Goal: Task Accomplishment & Management: Complete application form

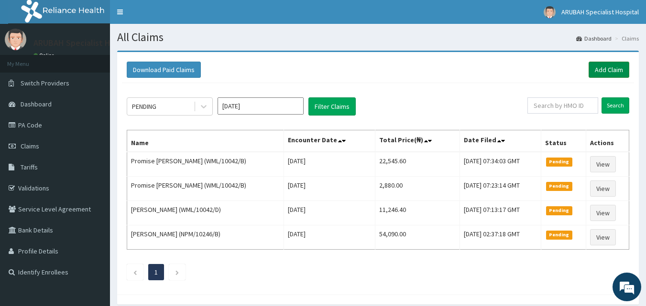
click at [609, 71] on link "Add Claim" at bounding box center [608, 70] width 41 height 16
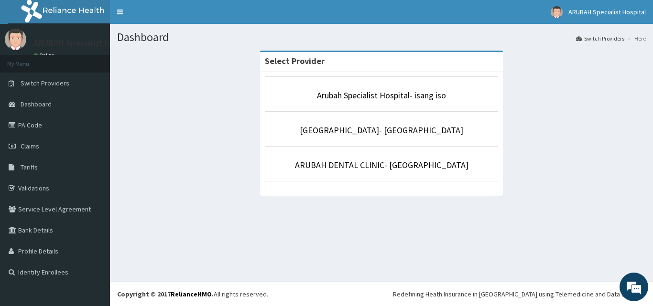
click at [345, 106] on li "Arubah Specialist Hospital- isang iso" at bounding box center [381, 93] width 233 height 35
click at [384, 95] on link "Arubah Specialist Hospital- isang iso" at bounding box center [381, 95] width 129 height 11
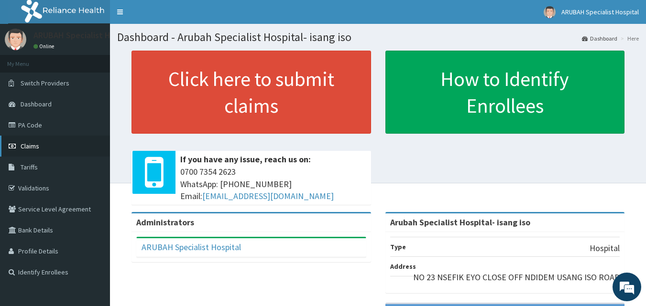
click at [44, 140] on link "Claims" at bounding box center [55, 146] width 110 height 21
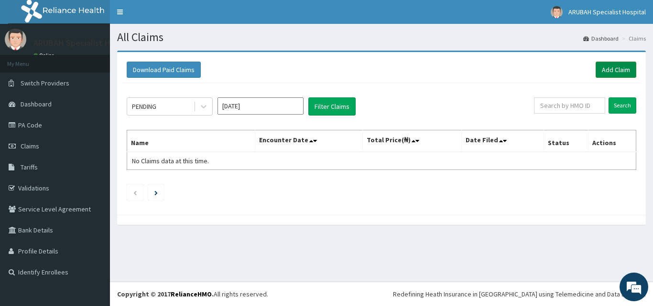
click at [612, 76] on link "Add Claim" at bounding box center [616, 70] width 41 height 16
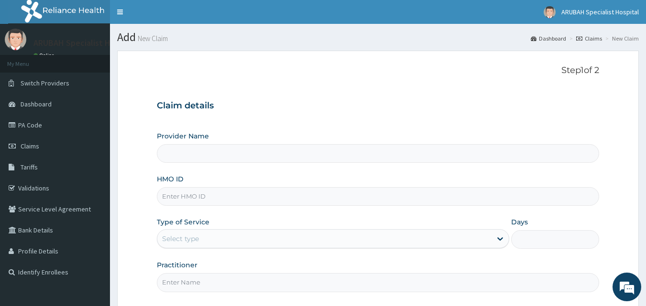
type input "Arubah Specialist Hospital- isang iso"
click at [194, 197] on input "HMO ID" at bounding box center [378, 196] width 443 height 19
paste input "NPM/10246/C"
type input "NPM/10246/C"
click at [200, 238] on div "Select type" at bounding box center [324, 238] width 334 height 15
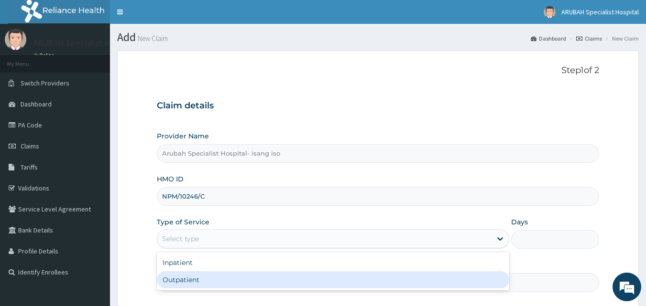
click at [202, 276] on div "Outpatient" at bounding box center [333, 280] width 352 height 17
type input "1"
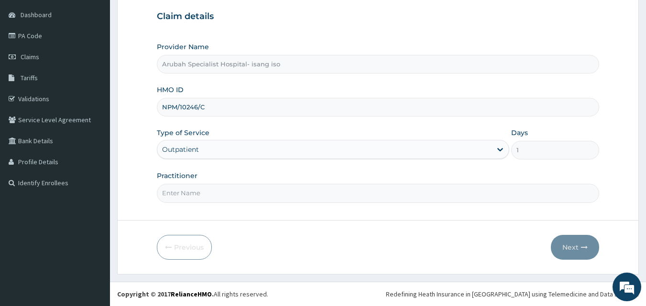
click at [215, 194] on input "Practitioner" at bounding box center [378, 193] width 443 height 19
type input "DR [PERSON_NAME]"
click at [562, 244] on button "Next" at bounding box center [575, 247] width 48 height 25
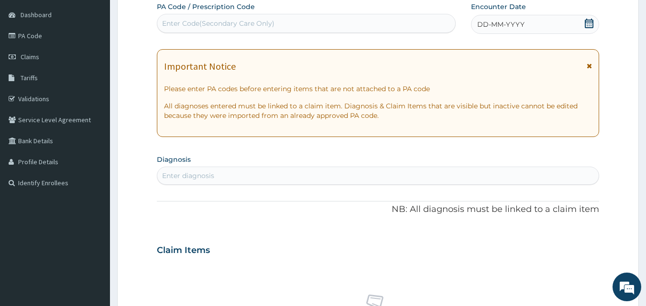
click at [590, 20] on icon at bounding box center [589, 24] width 9 height 10
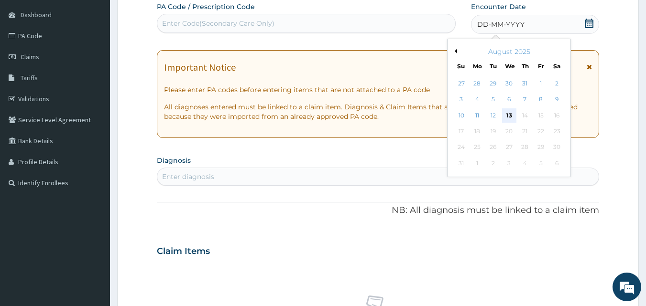
click at [507, 115] on div "13" at bounding box center [509, 116] width 14 height 14
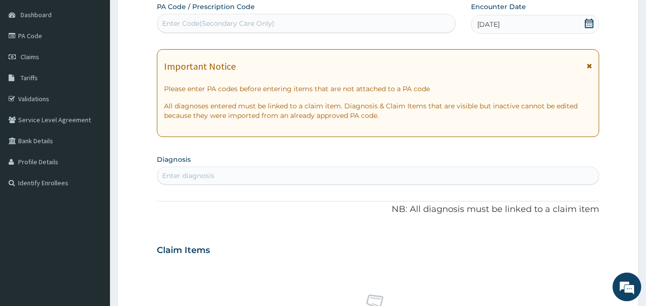
click at [246, 175] on div "Enter diagnosis" at bounding box center [378, 175] width 442 height 15
type input "UPPER RESPIR"
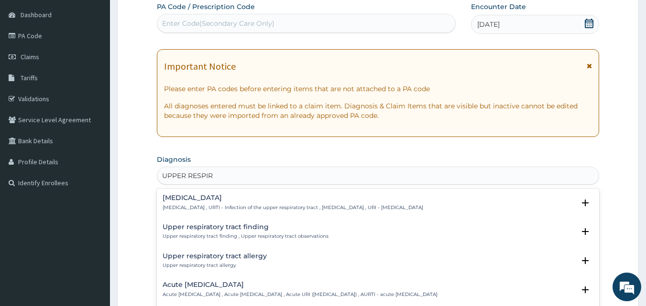
click at [232, 196] on h4 "[MEDICAL_DATA]" at bounding box center [293, 198] width 261 height 7
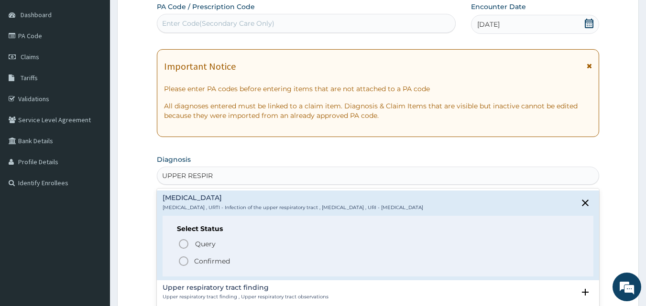
click at [180, 261] on icon "status option filled" at bounding box center [183, 261] width 11 height 11
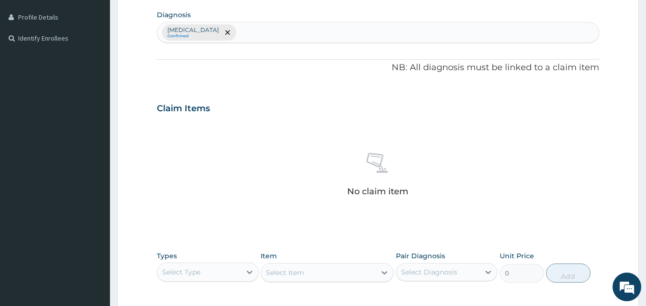
scroll to position [257, 0]
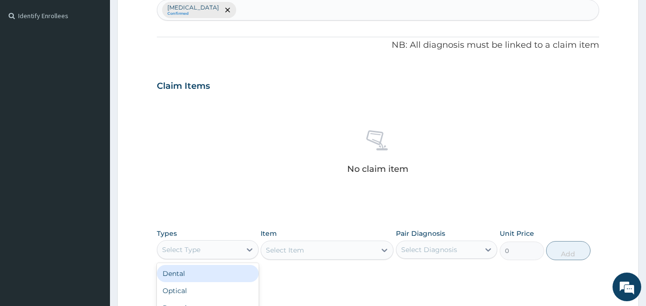
click at [226, 249] on div "Select Type" at bounding box center [199, 249] width 84 height 15
type input "PR"
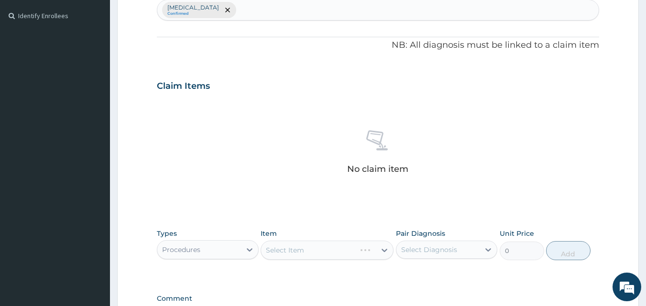
click at [364, 248] on div "Select Item" at bounding box center [327, 250] width 133 height 19
click at [356, 248] on div "Select Item" at bounding box center [308, 250] width 95 height 15
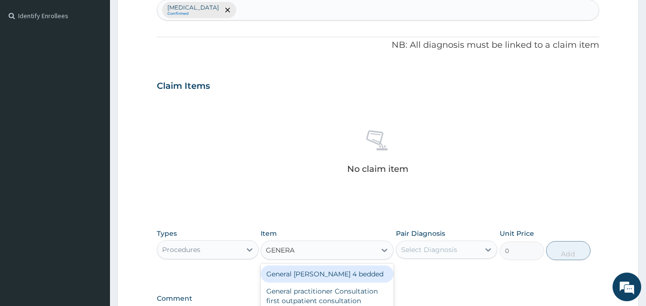
type input "GENERAL"
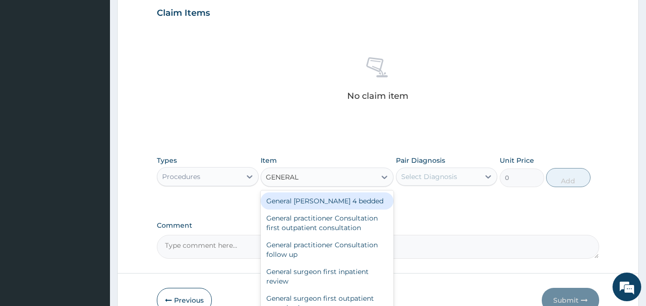
scroll to position [353, 0]
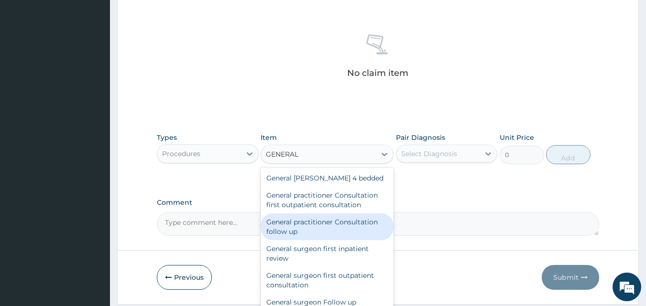
click at [316, 229] on div "General practitioner Consultation follow up" at bounding box center [327, 227] width 133 height 27
type input "2640"
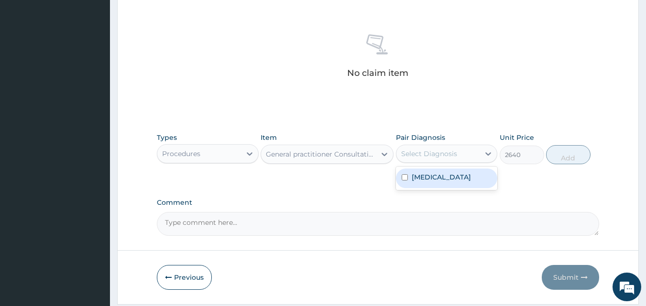
click at [444, 153] on div "Select Diagnosis" at bounding box center [429, 154] width 56 height 10
click at [442, 177] on label "[MEDICAL_DATA]" at bounding box center [441, 178] width 59 height 10
checkbox input "true"
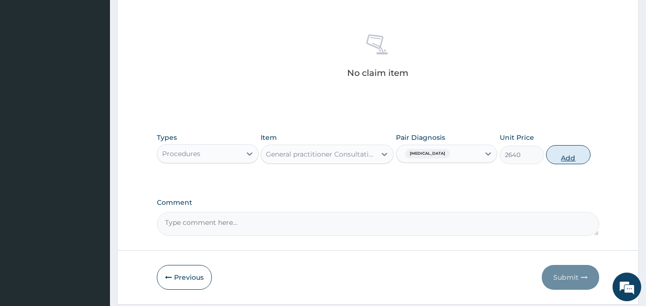
click at [557, 156] on button "Add" at bounding box center [568, 154] width 44 height 19
type input "0"
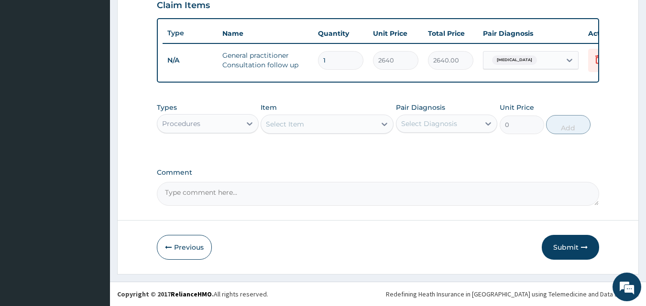
scroll to position [345, 0]
click at [288, 130] on div "Select Item" at bounding box center [318, 124] width 115 height 15
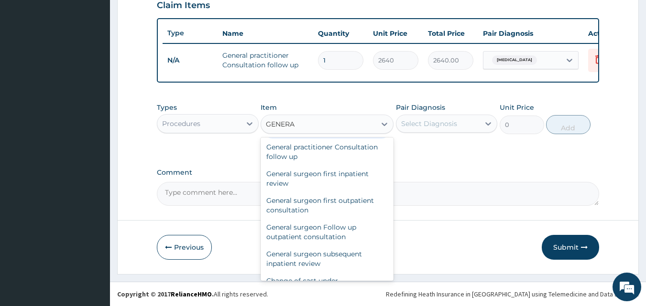
scroll to position [48, 0]
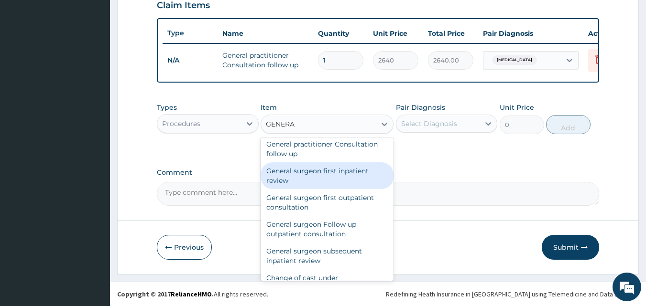
type input "GENERA"
click at [443, 140] on div "Types Procedures Item option General practitioner Consultation follow up, selec…" at bounding box center [378, 125] width 443 height 55
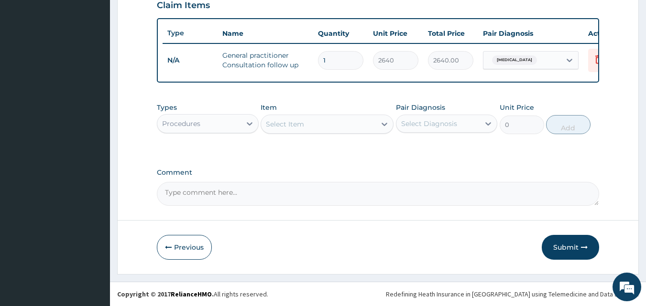
click at [291, 121] on div "Select Item" at bounding box center [285, 125] width 38 height 10
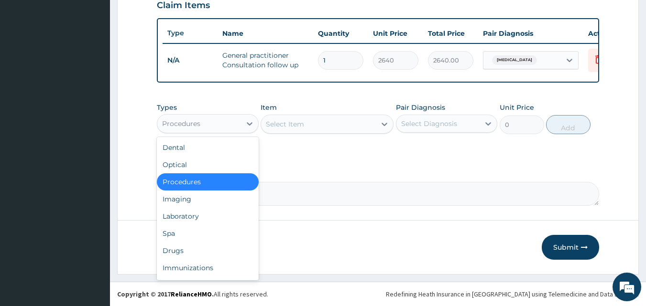
click at [223, 123] on div "Procedures" at bounding box center [199, 123] width 84 height 15
click at [189, 251] on div "Drugs" at bounding box center [208, 250] width 102 height 17
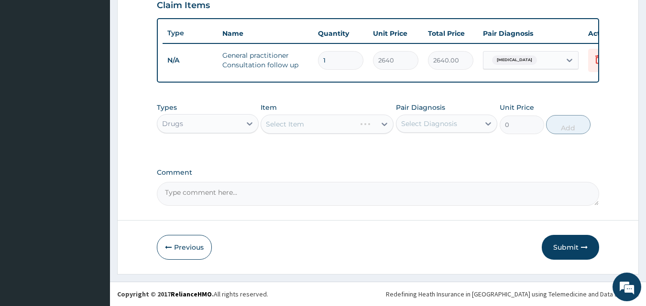
click at [319, 129] on div "Select Item" at bounding box center [327, 124] width 133 height 19
click at [371, 126] on div "Select Item" at bounding box center [318, 124] width 115 height 15
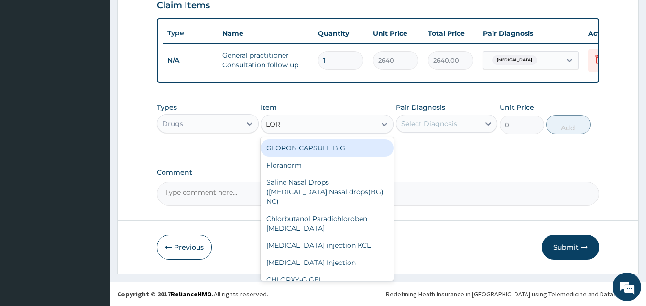
type input "[PERSON_NAME]"
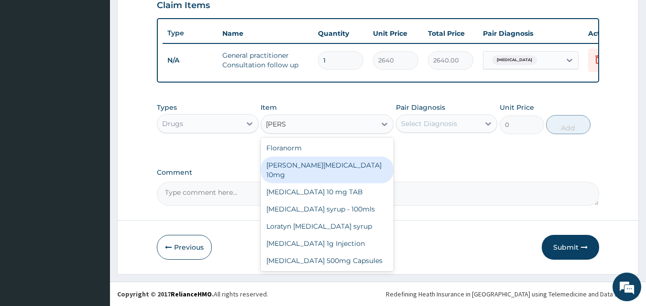
click at [326, 167] on div "[PERSON_NAME][MEDICAL_DATA] 10mg" at bounding box center [327, 170] width 133 height 27
type input "99"
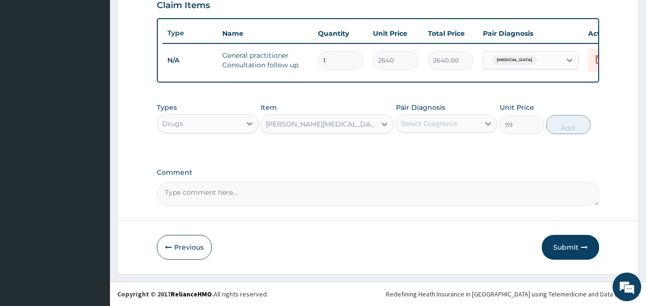
click at [371, 124] on div "[PERSON_NAME][MEDICAL_DATA] 10mg" at bounding box center [318, 124] width 115 height 15
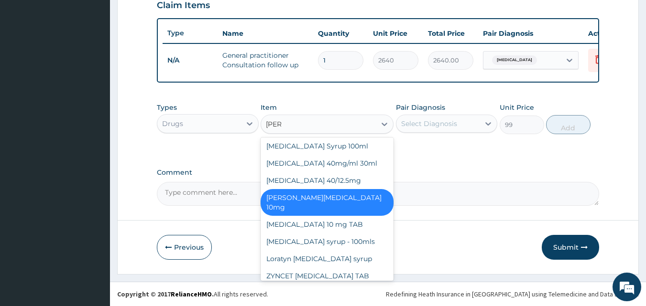
scroll to position [0, 0]
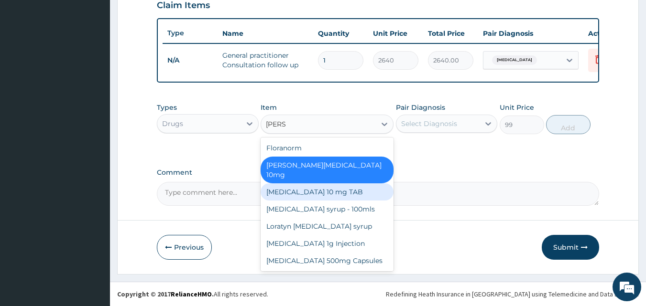
type input "[PERSON_NAME]"
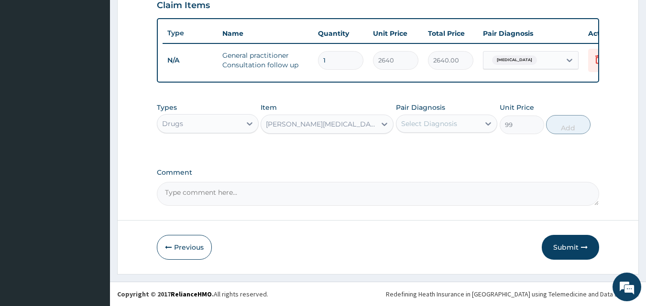
click at [326, 124] on div "[PERSON_NAME][MEDICAL_DATA] 10mg" at bounding box center [321, 125] width 111 height 10
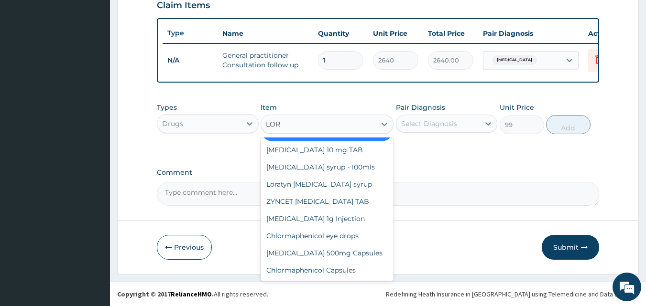
scroll to position [168, 0]
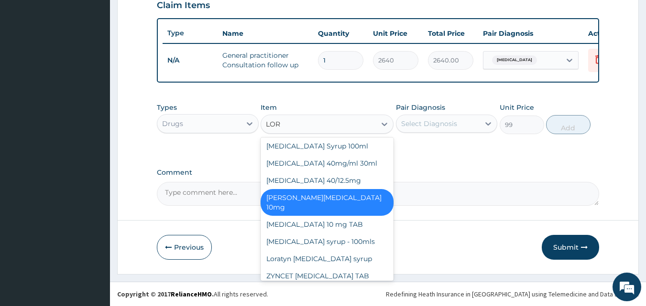
type input "[PERSON_NAME]"
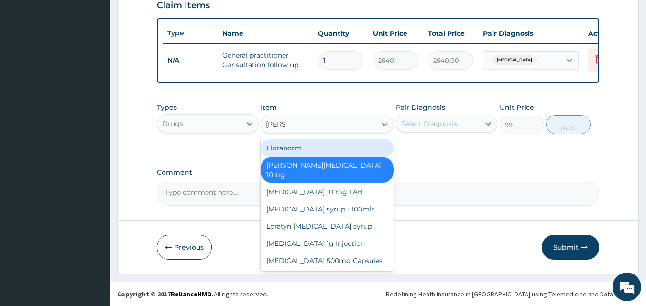
scroll to position [0, 0]
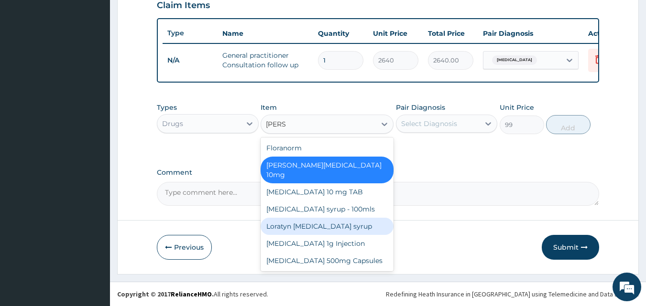
click at [324, 218] on div "Loratyn [MEDICAL_DATA] syrup" at bounding box center [327, 226] width 133 height 17
type input "1320"
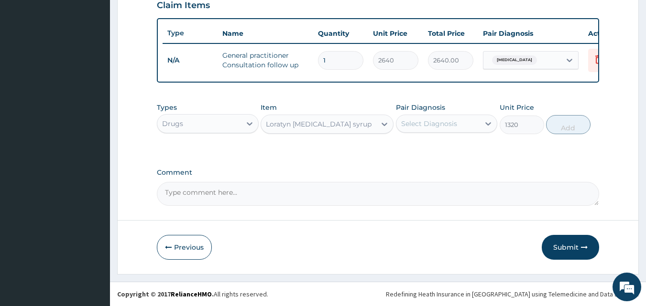
click at [410, 125] on div "Select Diagnosis" at bounding box center [429, 124] width 56 height 10
click at [430, 149] on label "[MEDICAL_DATA]" at bounding box center [441, 147] width 59 height 10
checkbox input "true"
click at [566, 124] on button "Add" at bounding box center [568, 124] width 44 height 19
type input "0"
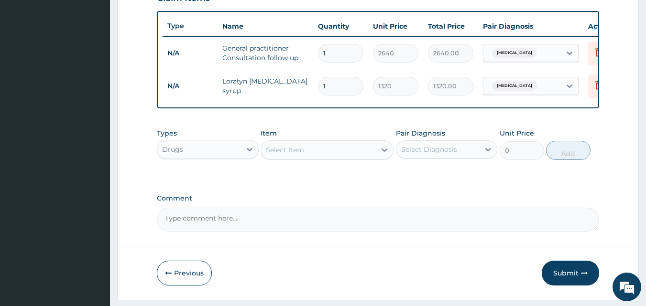
click at [323, 158] on div "Select Item" at bounding box center [318, 149] width 115 height 15
type input "LORAT"
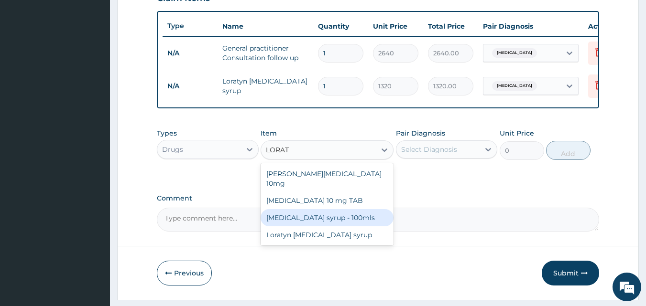
click at [325, 213] on div "[MEDICAL_DATA] syrup - 100mls" at bounding box center [327, 217] width 133 height 17
type input "1320"
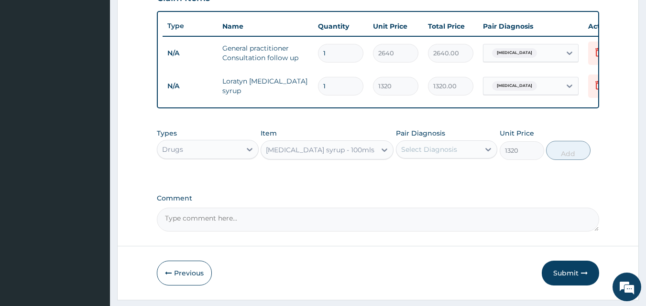
click at [418, 154] on div "Select Diagnosis" at bounding box center [429, 150] width 56 height 10
click at [424, 178] on label "[MEDICAL_DATA]" at bounding box center [441, 173] width 59 height 10
checkbox input "true"
click at [561, 151] on button "Add" at bounding box center [568, 150] width 44 height 19
type input "0"
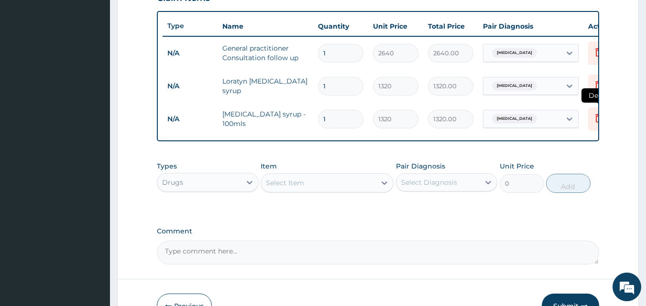
click at [592, 113] on icon at bounding box center [598, 119] width 21 height 23
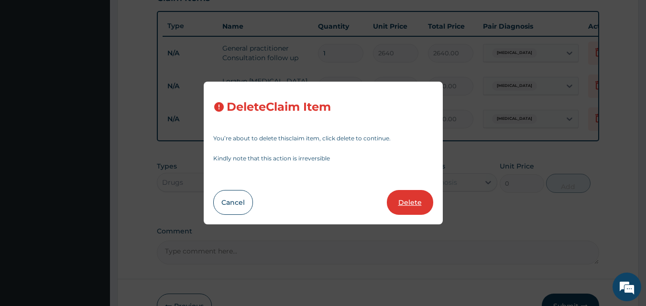
click at [415, 200] on button "Delete" at bounding box center [410, 202] width 46 height 25
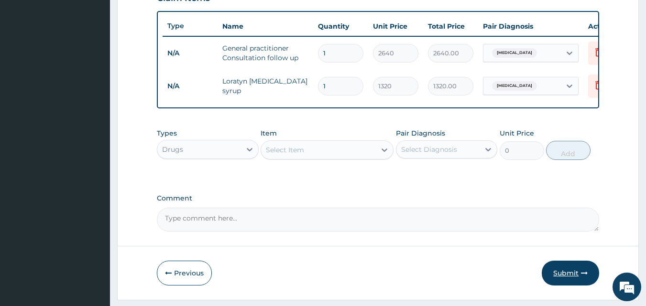
click at [574, 281] on button "Submit" at bounding box center [570, 273] width 57 height 25
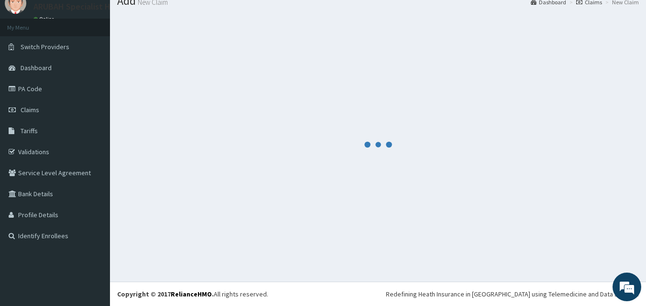
scroll to position [345, 0]
